Goal: Task Accomplishment & Management: Use online tool/utility

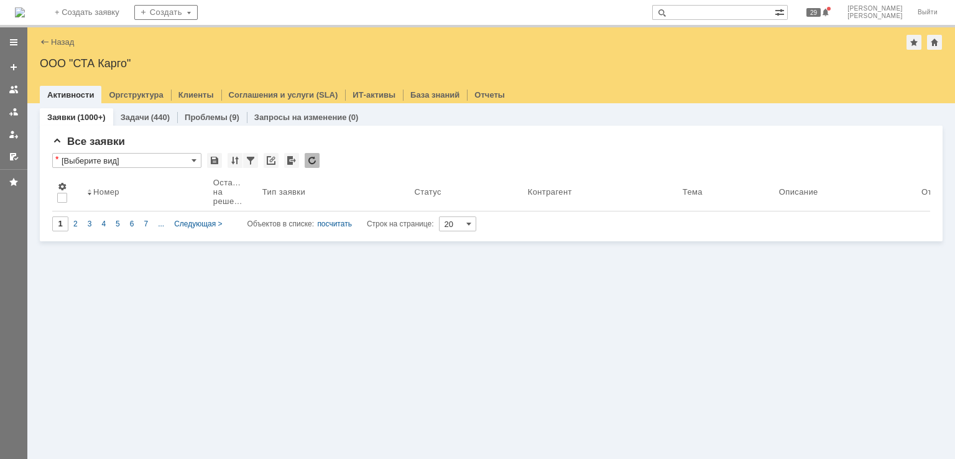
drag, startPoint x: 65, startPoint y: 11, endPoint x: 186, endPoint y: 1, distance: 121.7
click at [25, 10] on img at bounding box center [20, 12] width 10 height 10
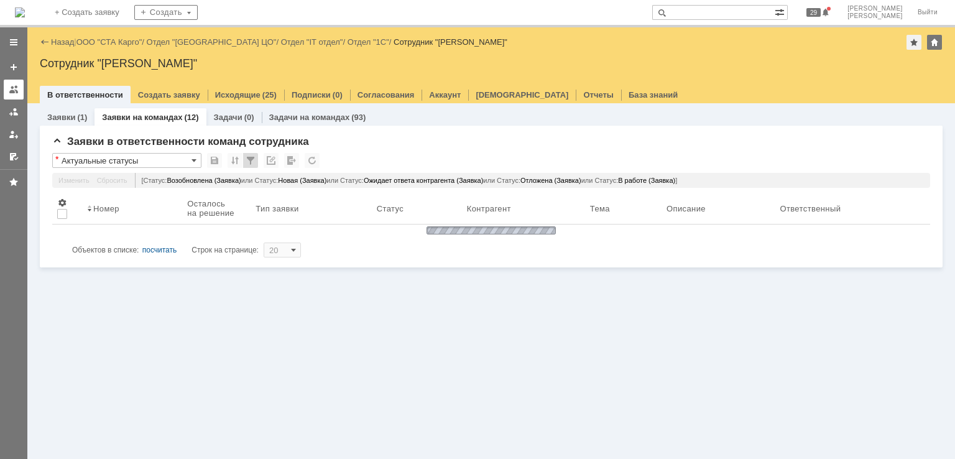
click at [15, 91] on div at bounding box center [14, 90] width 10 height 10
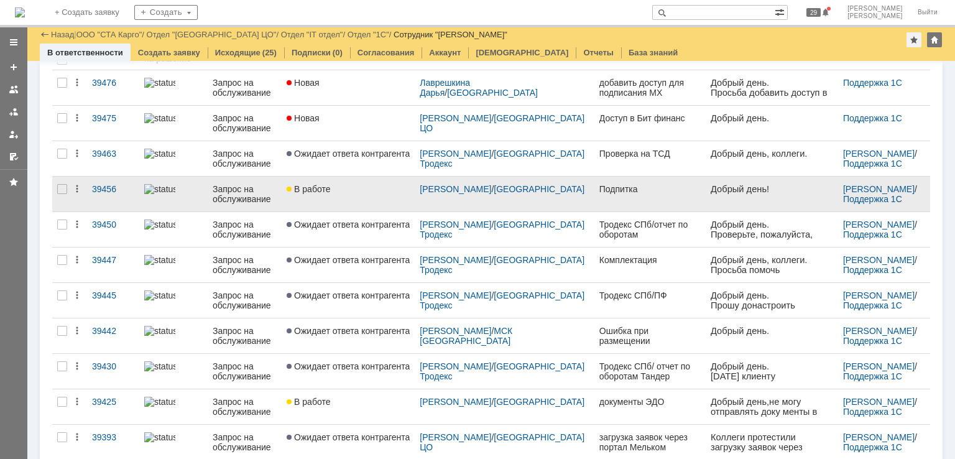
scroll to position [182, 0]
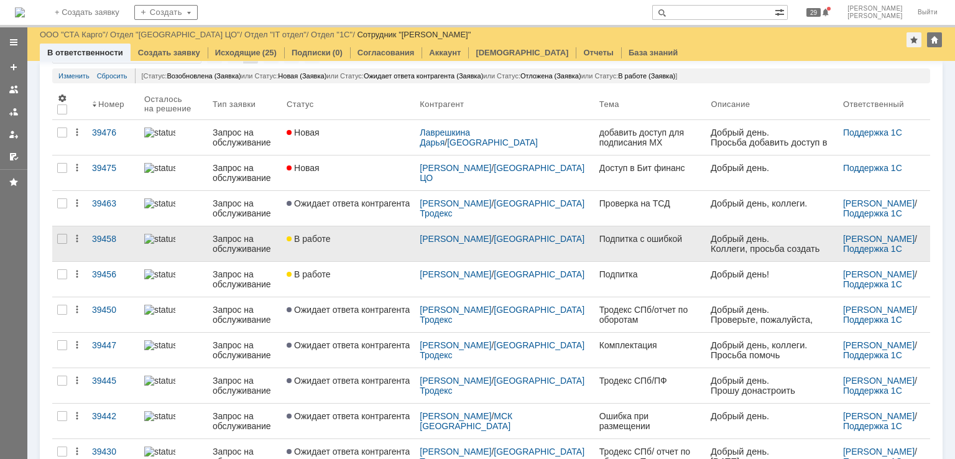
click at [349, 251] on link "В работе" at bounding box center [348, 243] width 133 height 35
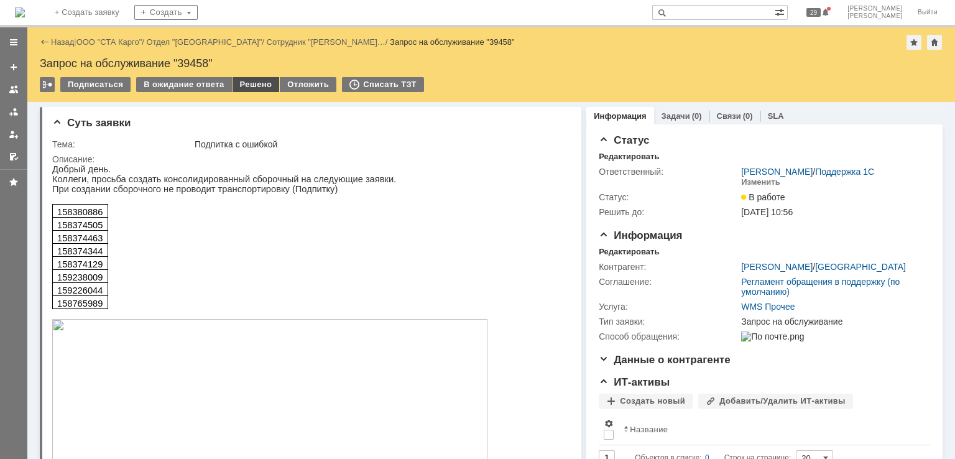
click at [254, 87] on div "Решено" at bounding box center [256, 84] width 47 height 15
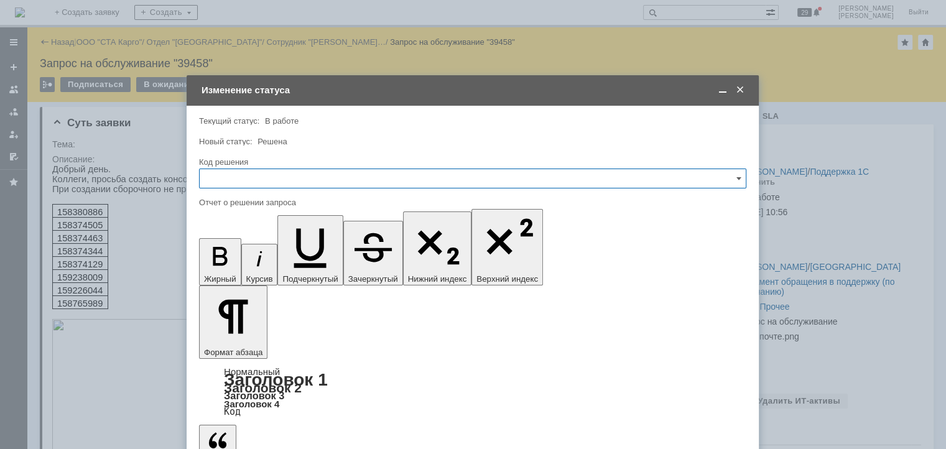
click at [252, 177] on input "text" at bounding box center [472, 179] width 547 height 20
click at [253, 340] on span "Решено" at bounding box center [472, 345] width 531 height 10
click at [287, 172] on input "Решено" at bounding box center [472, 179] width 547 height 20
click at [274, 326] on span "По просьбе инициатора" at bounding box center [472, 331] width 531 height 10
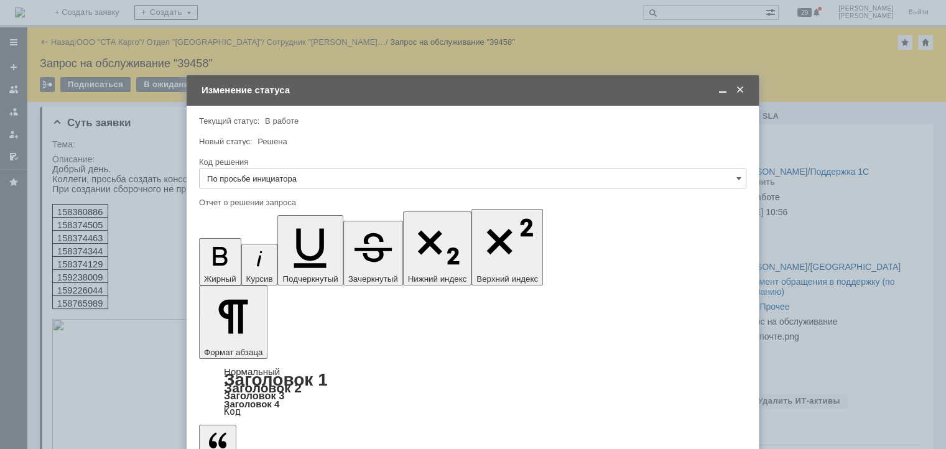
type input "По просьбе инициатора"
click at [721, 89] on span at bounding box center [723, 90] width 12 height 11
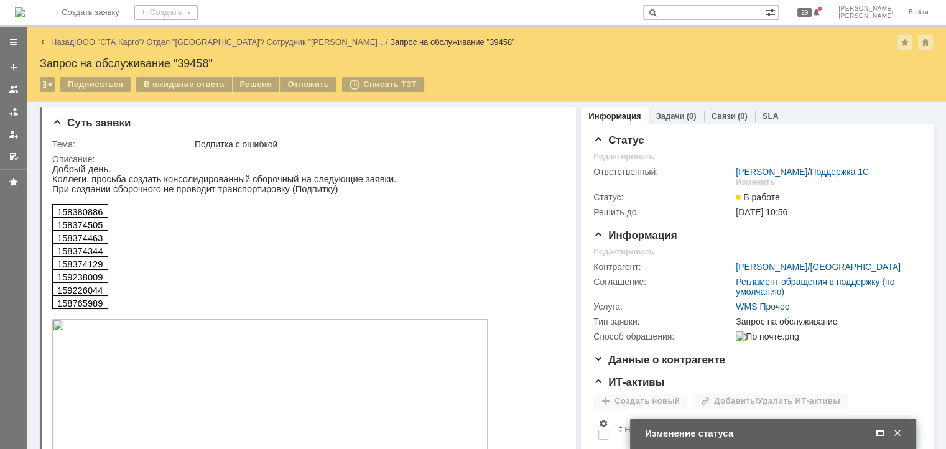
click at [880, 432] on span at bounding box center [880, 433] width 12 height 11
